Goal: Task Accomplishment & Management: Use online tool/utility

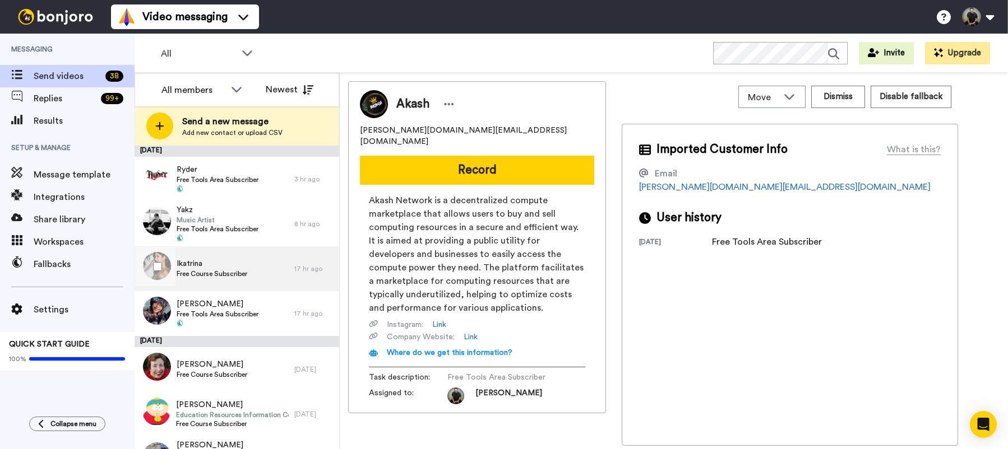
click at [199, 267] on span "Ikatrina" at bounding box center [212, 263] width 71 height 11
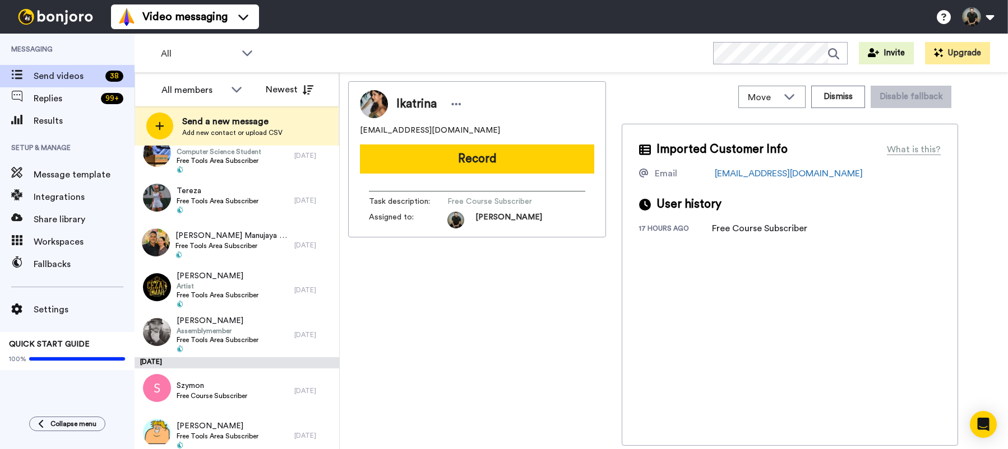
scroll to position [1445, 0]
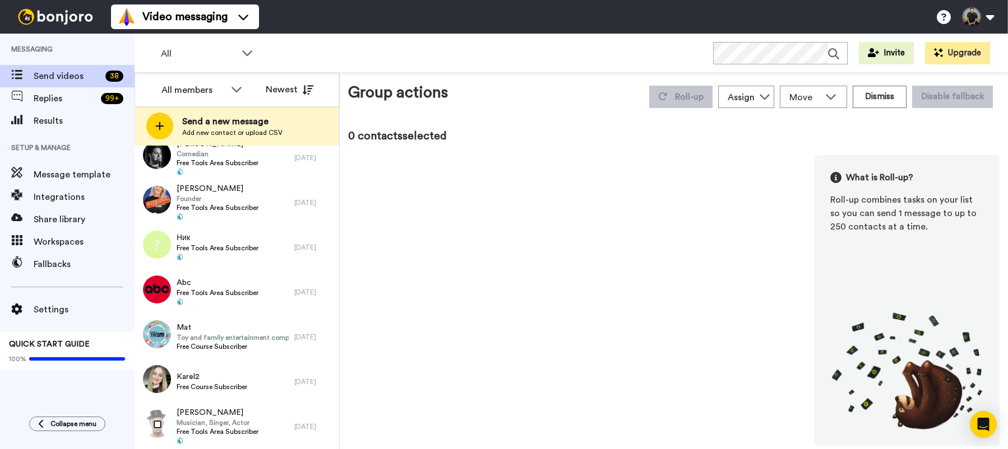
scroll to position [1406, 0]
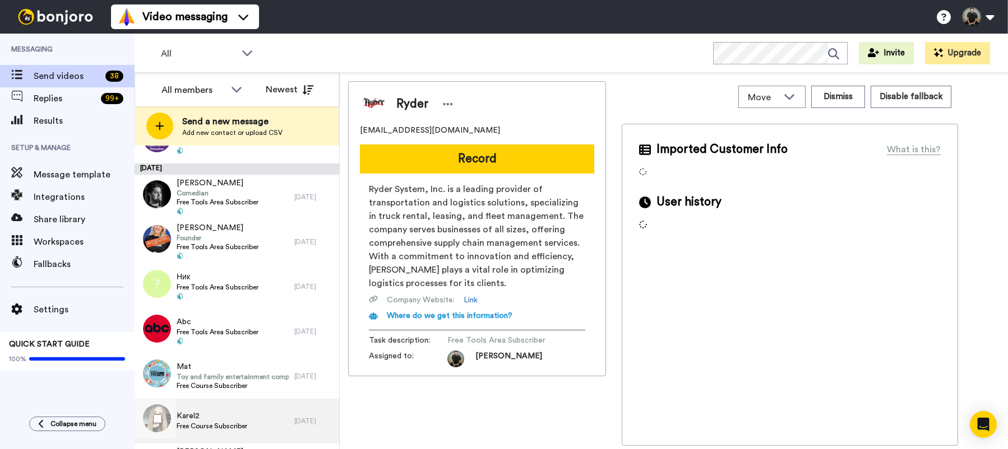
scroll to position [1445, 0]
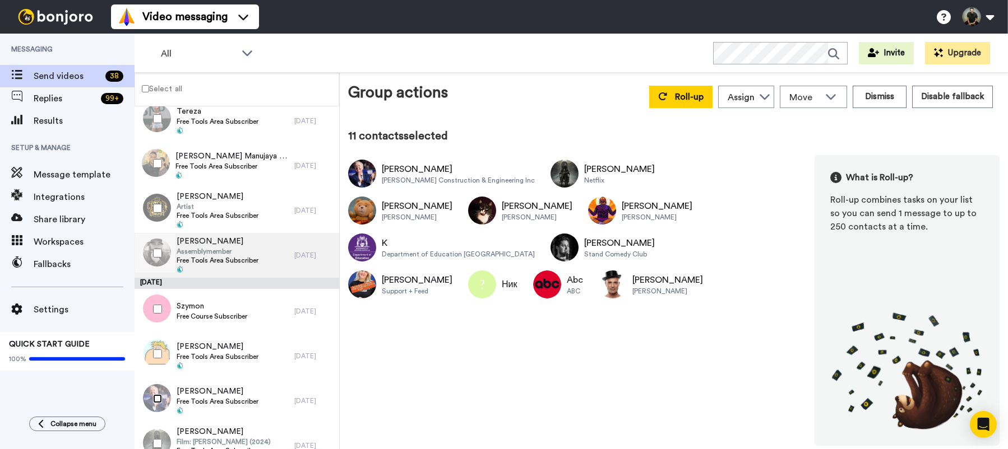
scroll to position [804, 0]
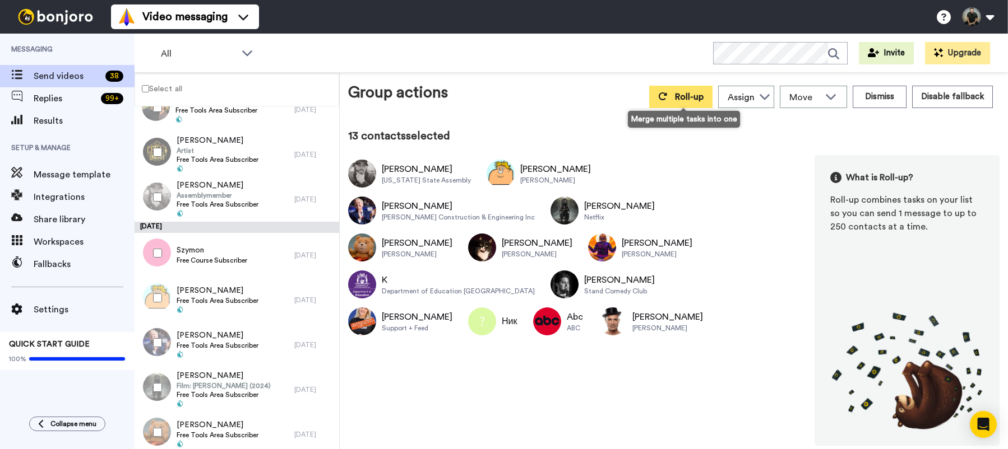
click at [688, 94] on span "Roll-up" at bounding box center [689, 96] width 29 height 9
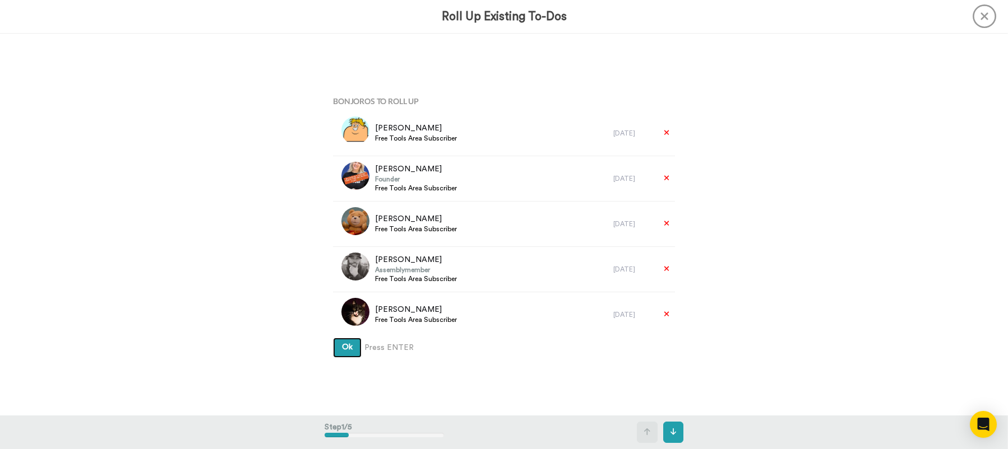
click at [348, 349] on span "Ok" at bounding box center [347, 348] width 11 height 8
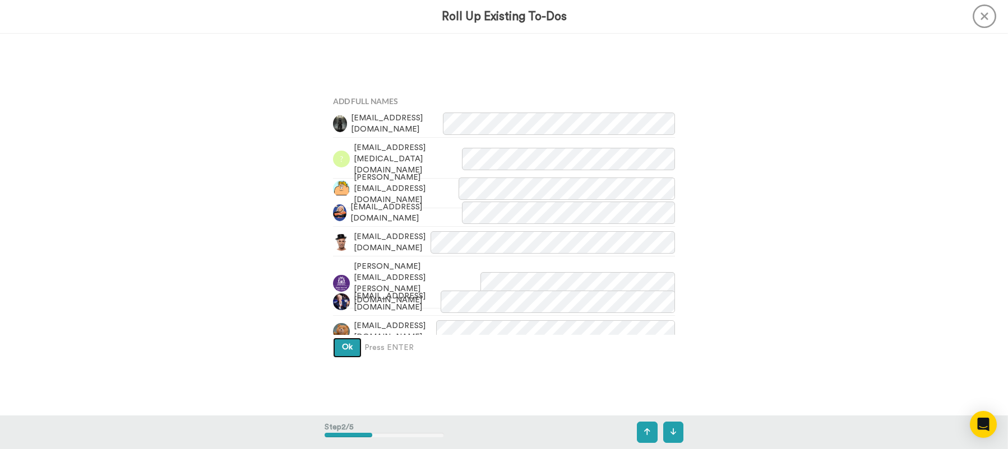
click at [345, 347] on span "Ok" at bounding box center [347, 348] width 11 height 8
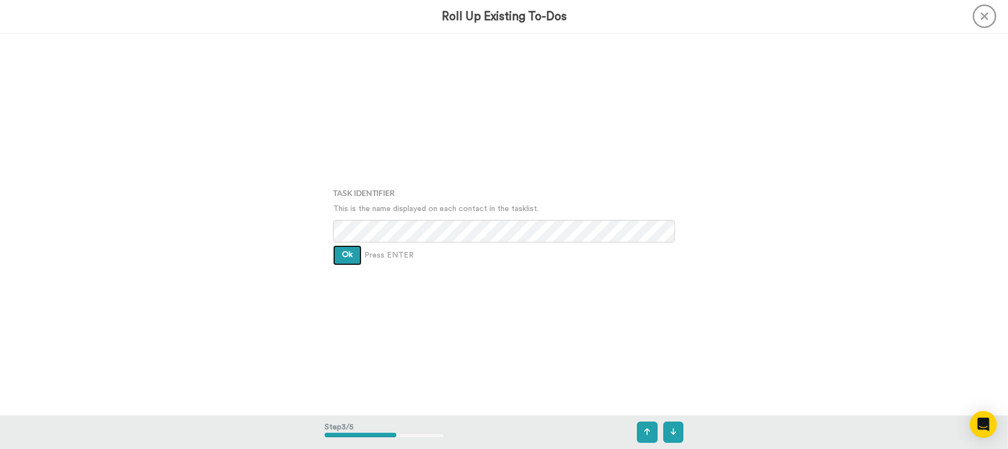
click at [345, 258] on span "Ok" at bounding box center [347, 255] width 11 height 8
click at [346, 252] on button "Ok" at bounding box center [347, 247] width 29 height 20
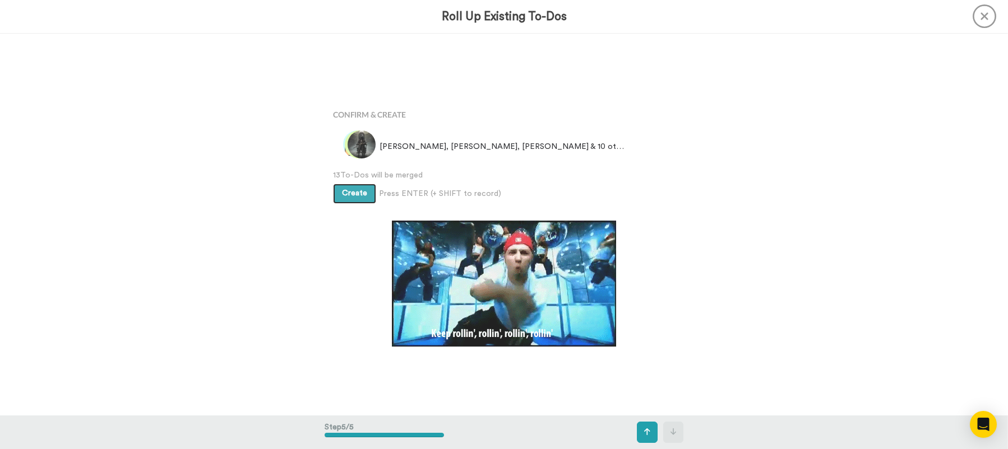
scroll to position [1531, 0]
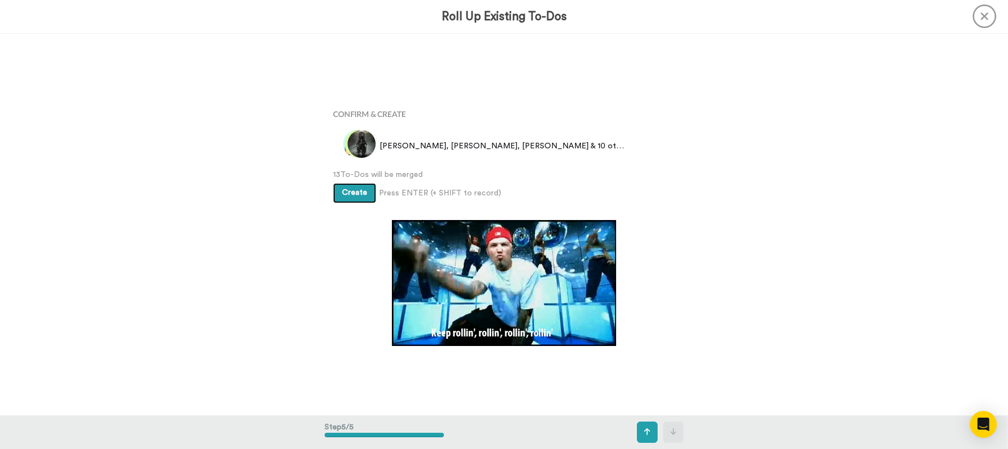
click at [352, 192] on span "Create" at bounding box center [354, 193] width 25 height 8
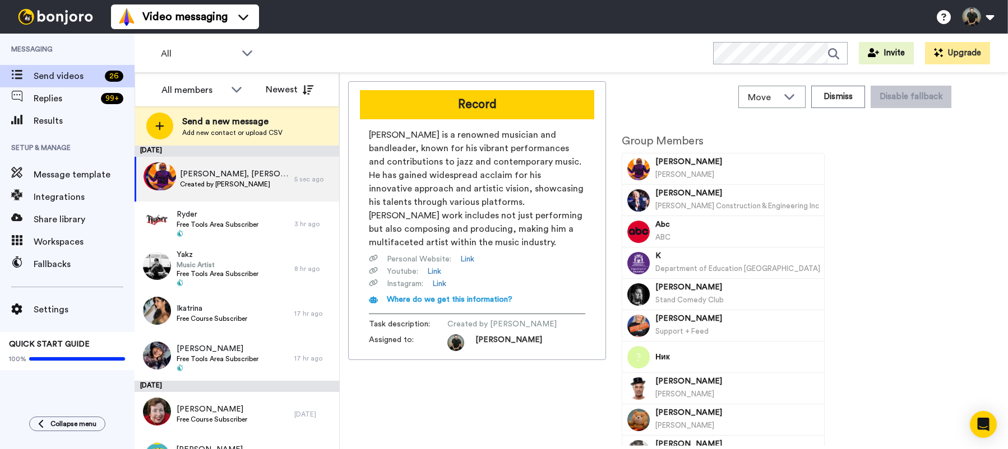
scroll to position [862, 0]
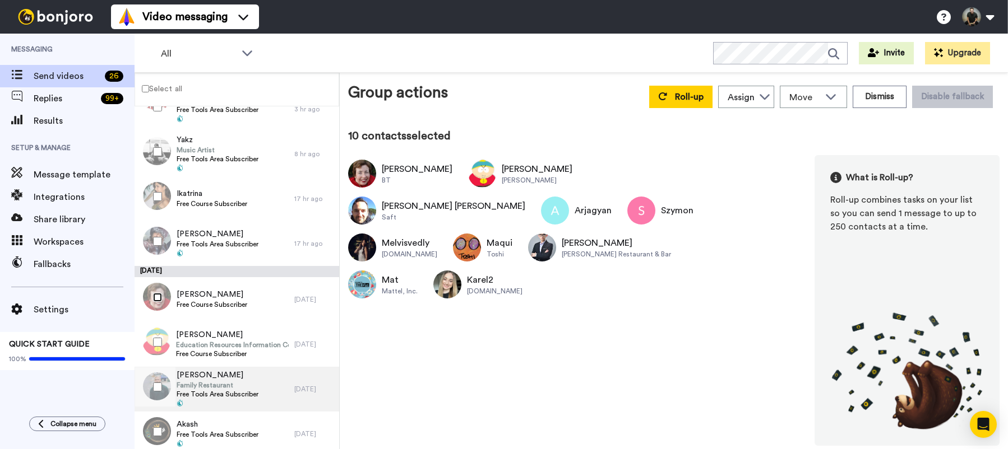
scroll to position [68, 0]
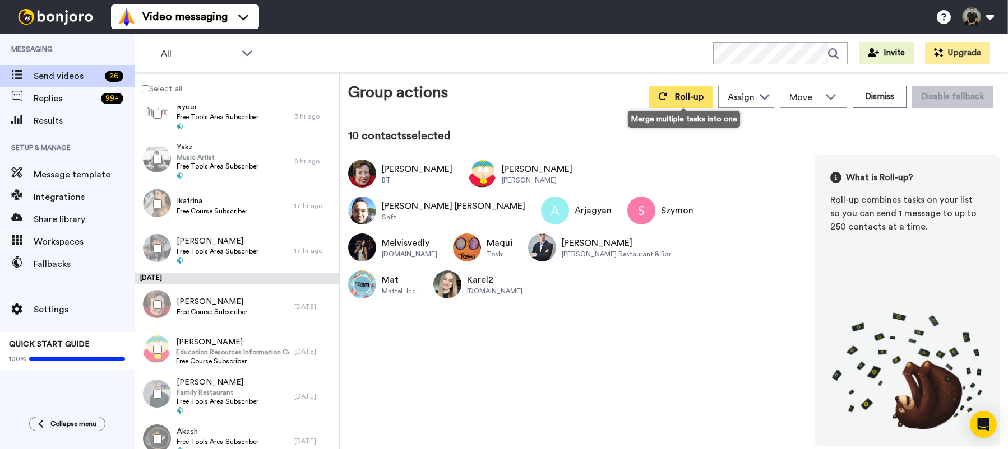
click at [687, 99] on span "Roll-up" at bounding box center [689, 96] width 29 height 9
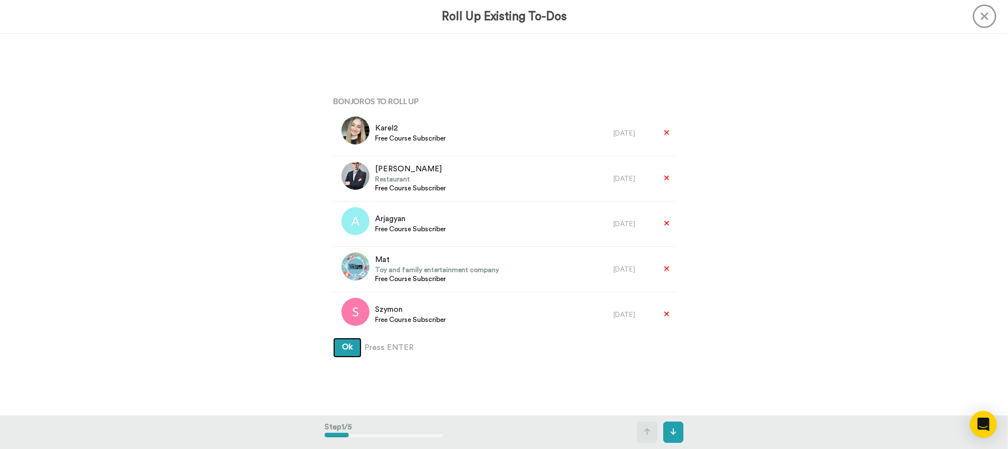
click at [344, 349] on span "Ok" at bounding box center [347, 348] width 11 height 8
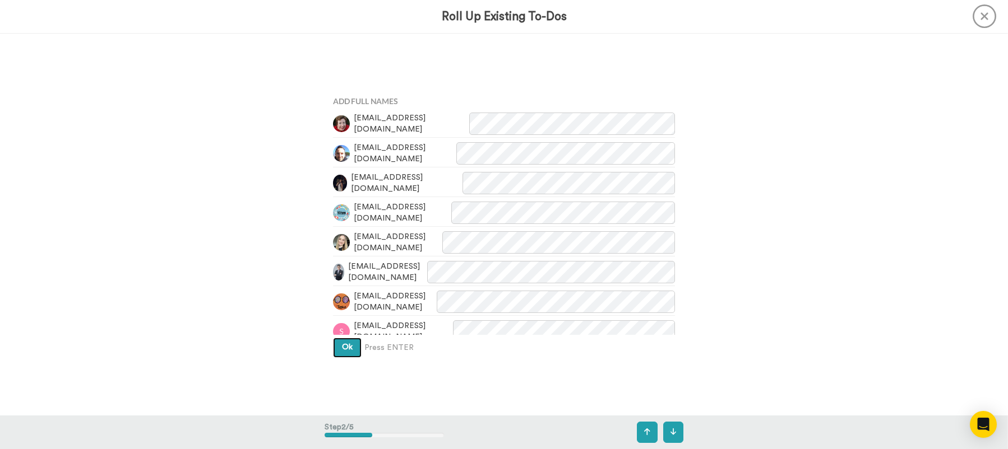
click at [342, 346] on span "Ok" at bounding box center [347, 348] width 11 height 8
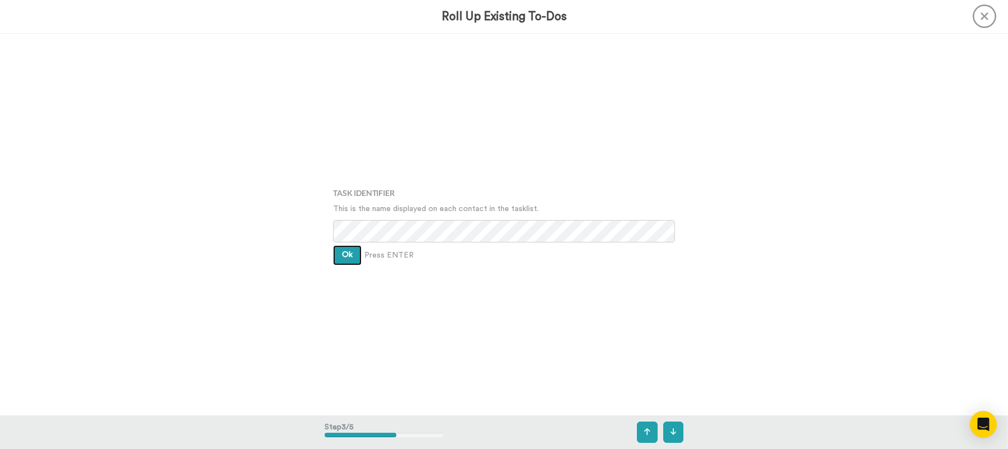
click at [347, 256] on span "Ok" at bounding box center [347, 255] width 11 height 8
click at [346, 250] on span "Ok" at bounding box center [347, 246] width 11 height 8
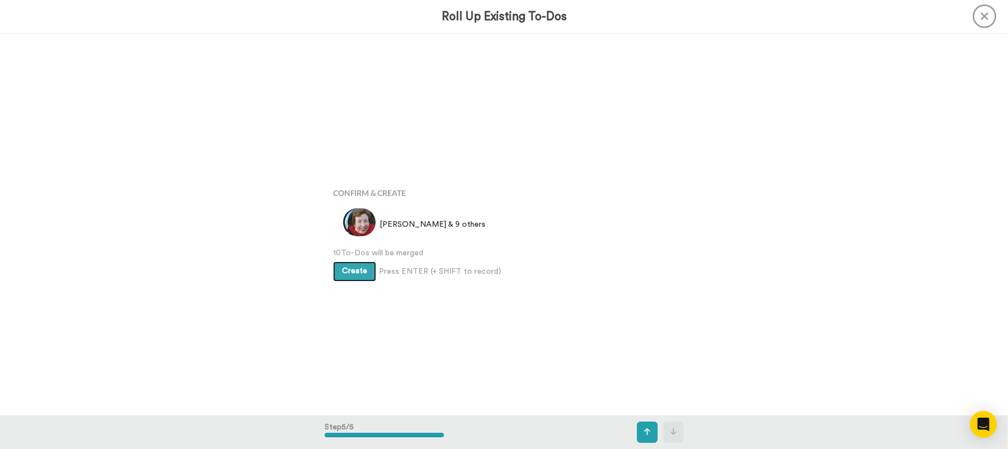
scroll to position [1531, 0]
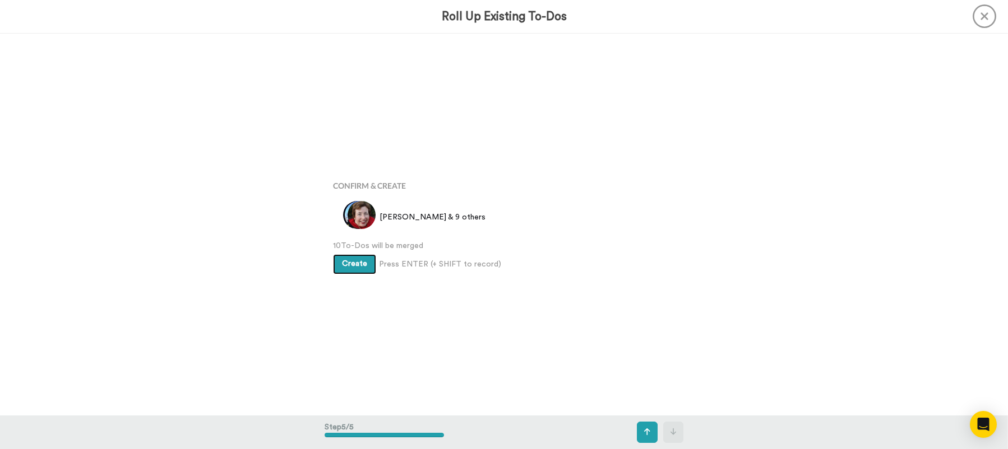
click at [352, 265] on span "Create" at bounding box center [354, 264] width 25 height 8
